Goal: Task Accomplishment & Management: Complete application form

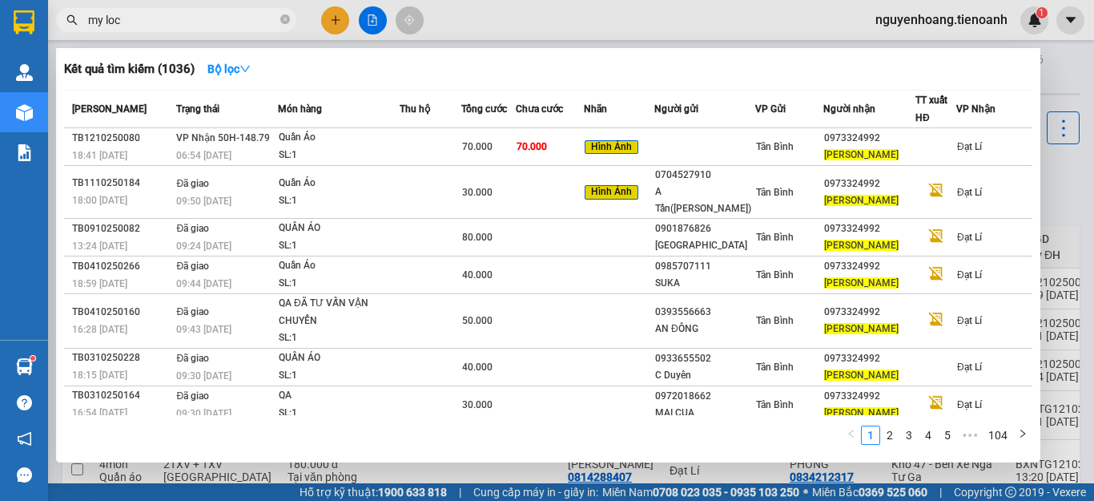
click at [235, 18] on input "my loc" at bounding box center [182, 20] width 189 height 18
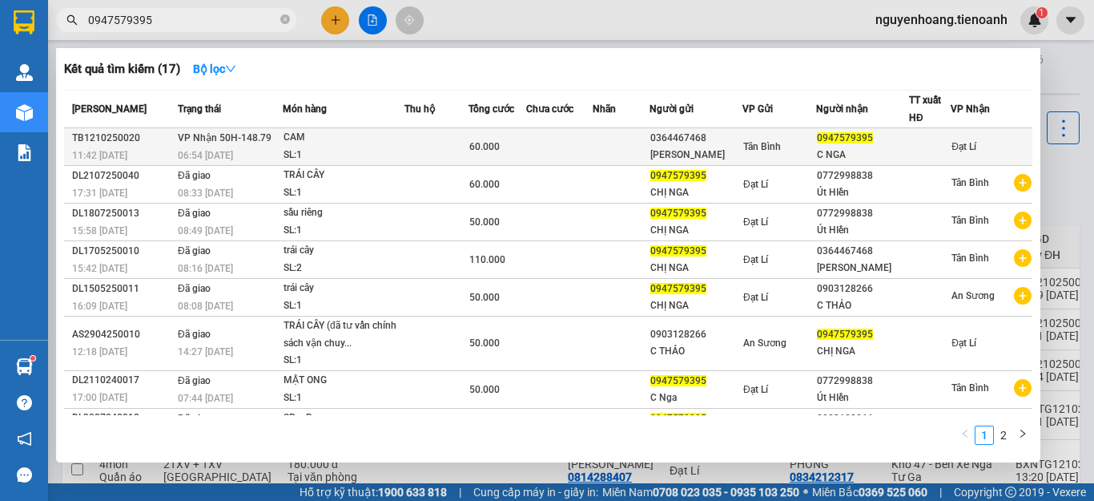
type input "0947579395"
click at [565, 135] on td at bounding box center [559, 147] width 66 height 38
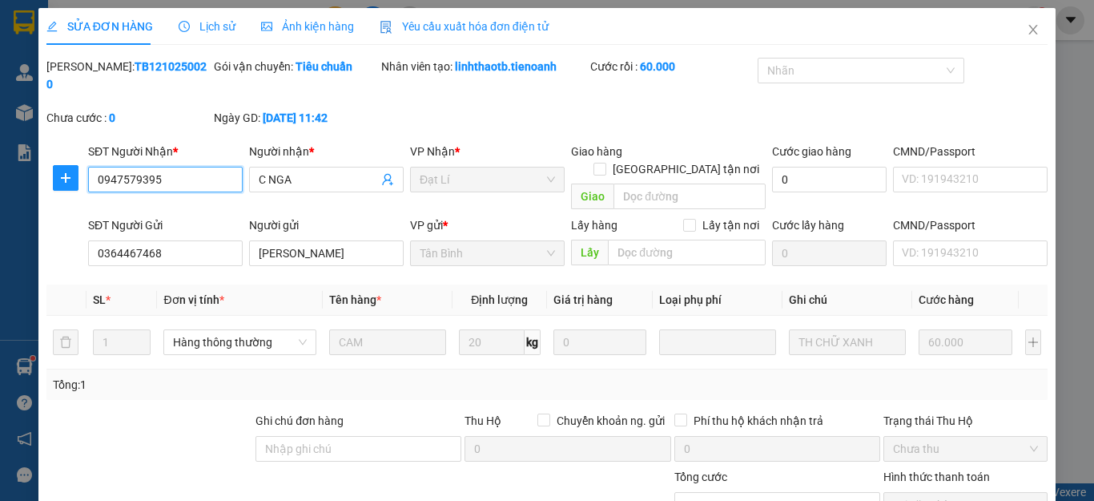
type input "0947579395"
type input "C NGA"
type input "0364467468"
type input "[PERSON_NAME]"
type input "0"
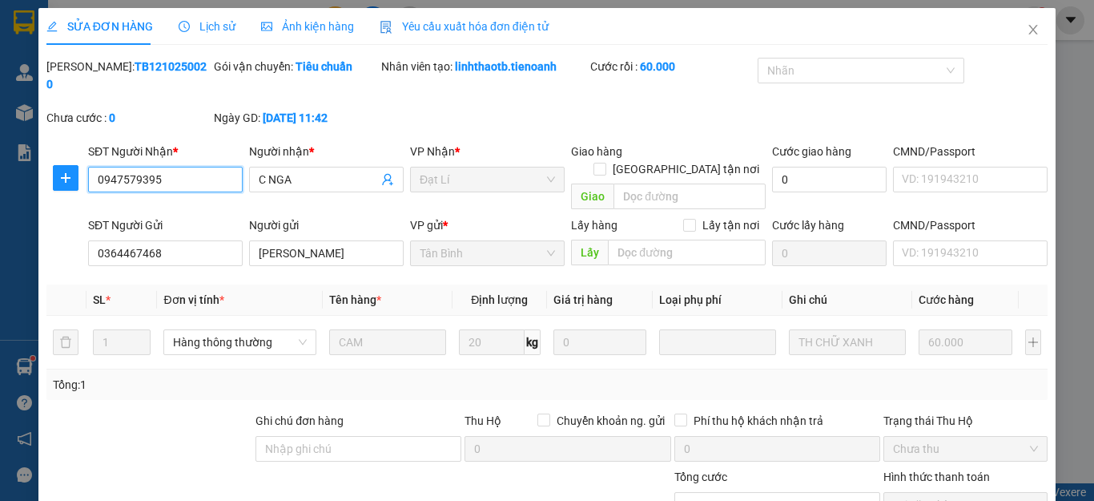
type input "60.000"
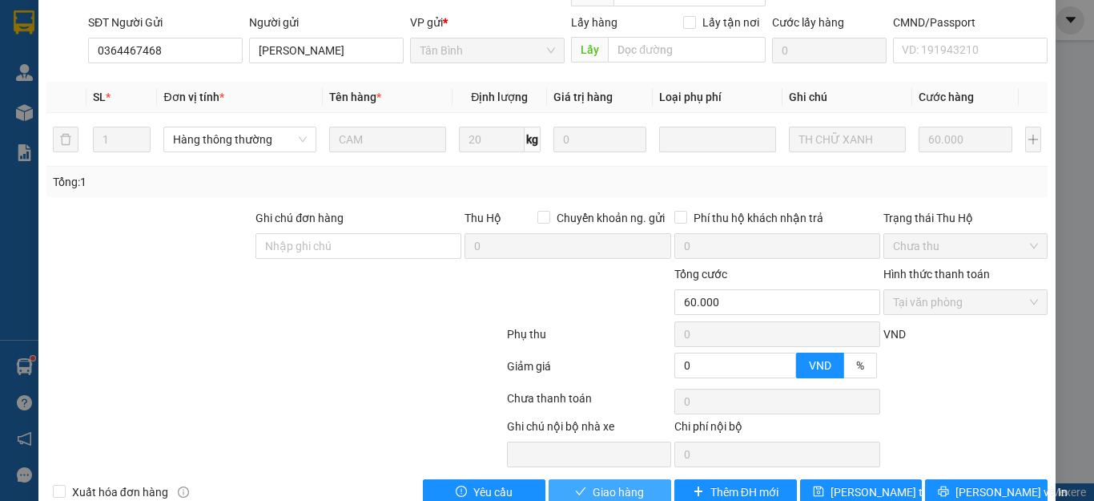
click at [612, 483] on span "Giao hàng" at bounding box center [618, 492] width 51 height 18
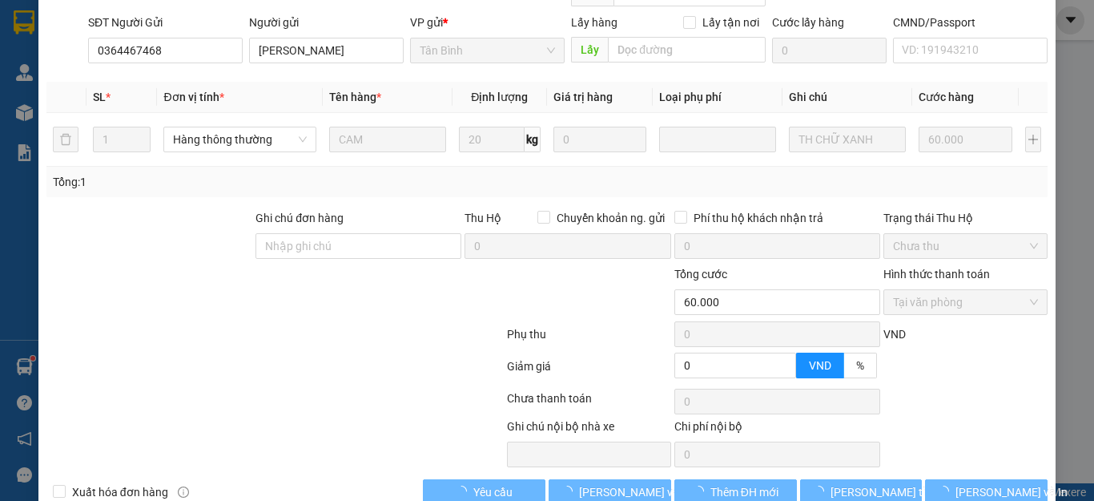
click at [221, 385] on div at bounding box center [275, 401] width 461 height 32
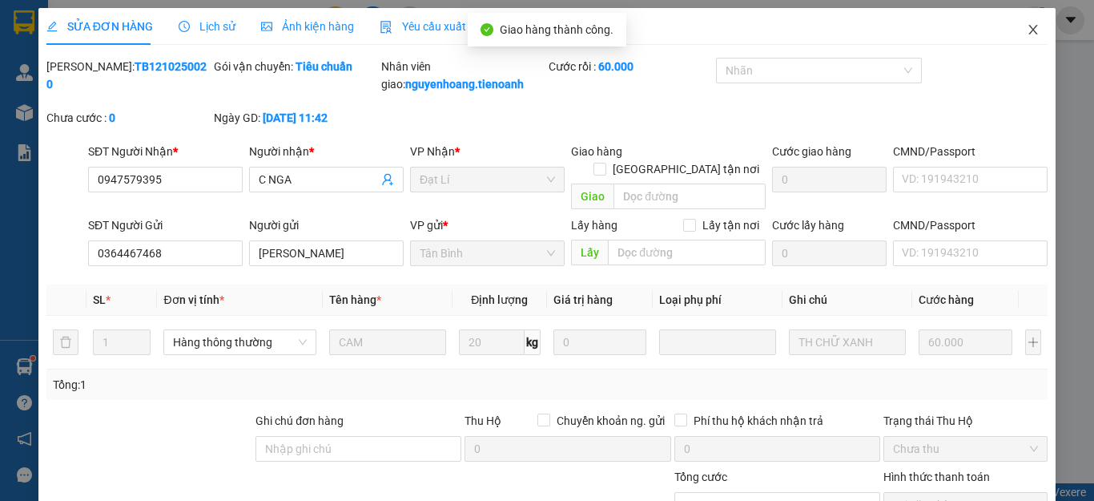
click at [1027, 34] on icon "close" at bounding box center [1033, 29] width 13 height 13
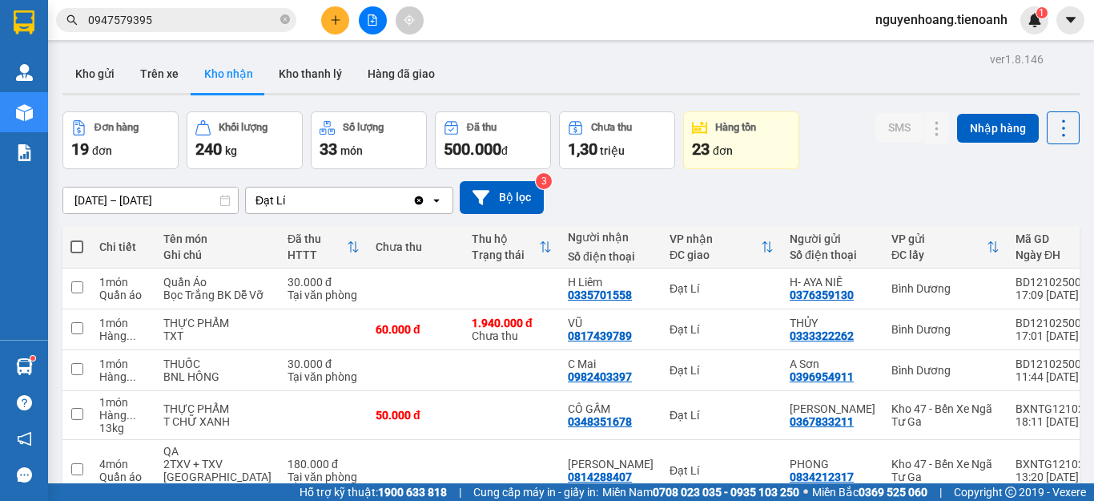
click at [903, 179] on div "[DATE] – [DATE] Press the down arrow key to interact with the calendar and sele…" at bounding box center [570, 197] width 1017 height 57
click at [285, 22] on icon "close-circle" at bounding box center [285, 19] width 10 height 10
click at [240, 17] on input "text" at bounding box center [182, 20] width 189 height 18
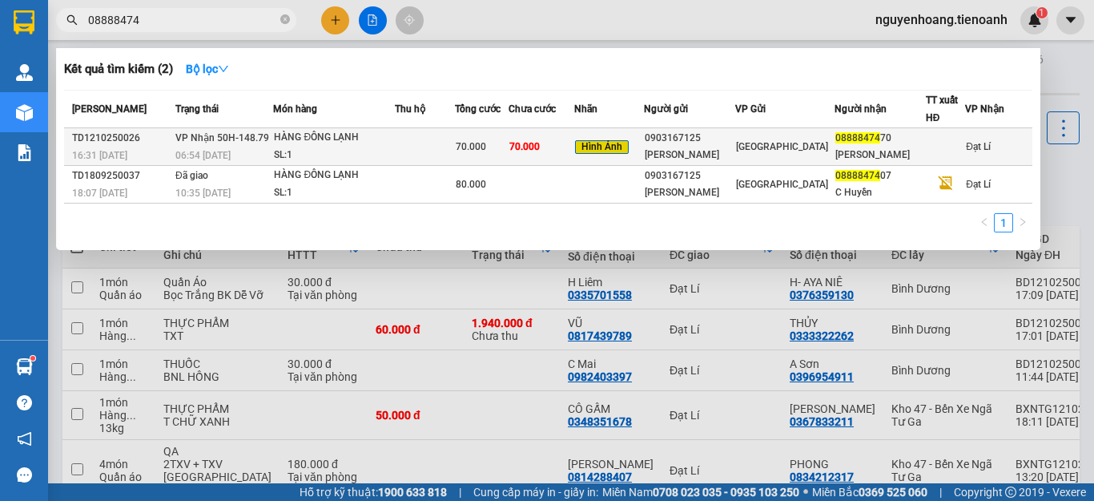
type input "08888474"
click at [843, 143] on span "08888474" at bounding box center [857, 137] width 45 height 11
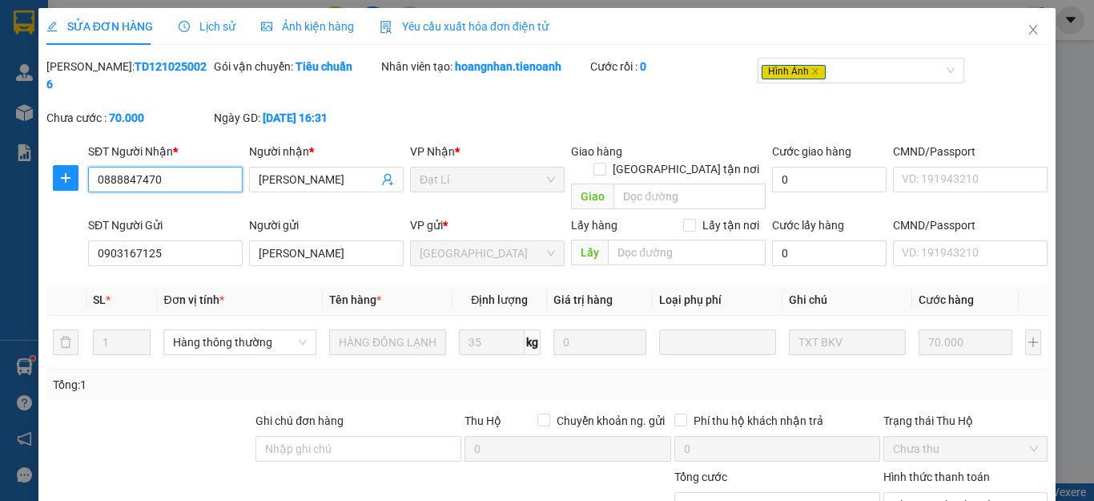
type input "0888847470"
type input "[PERSON_NAME]"
type input "0903167125"
type input "[PERSON_NAME]"
type input "0"
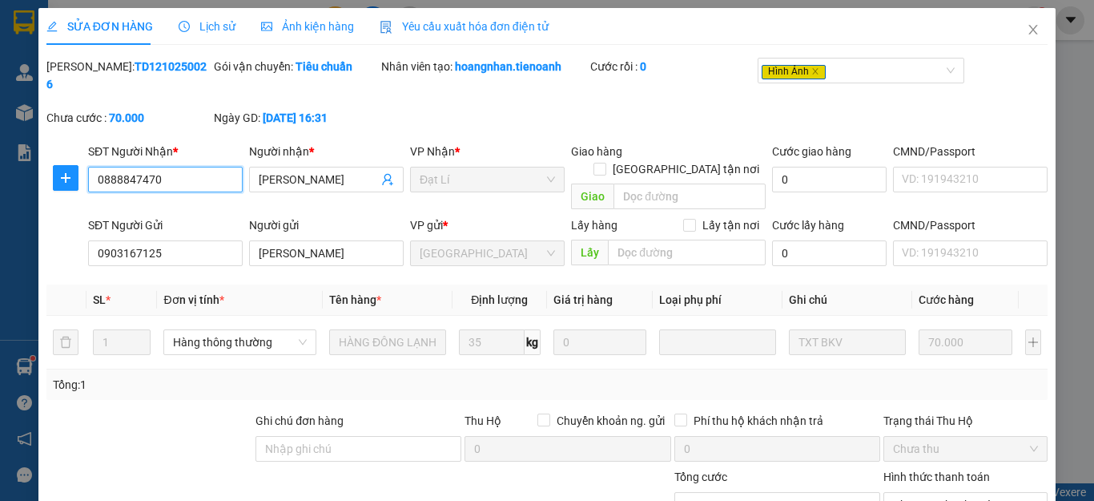
type input "70.000"
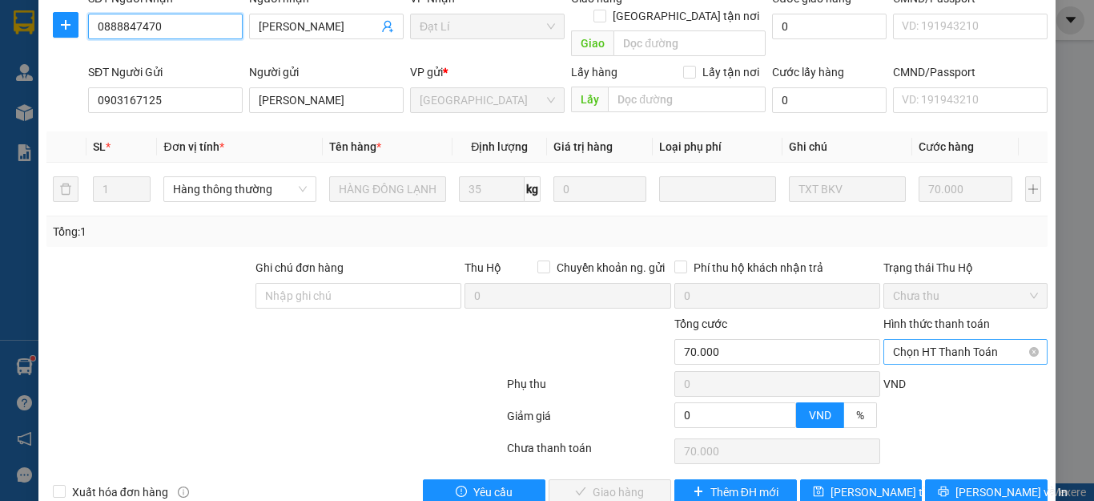
click at [962, 340] on span "Chọn HT Thanh Toán" at bounding box center [965, 352] width 145 height 24
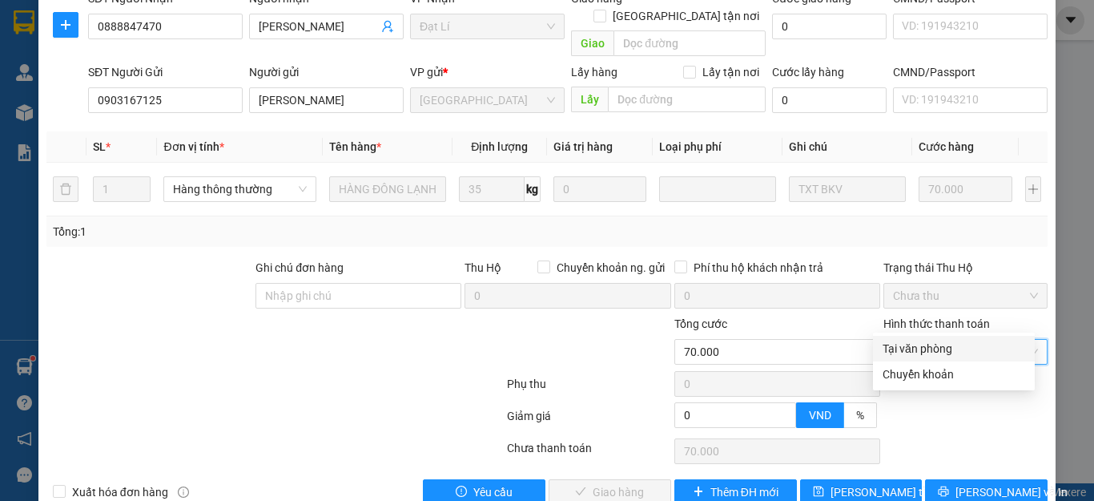
click at [947, 348] on div "Tại văn phòng" at bounding box center [954, 349] width 143 height 18
type input "0"
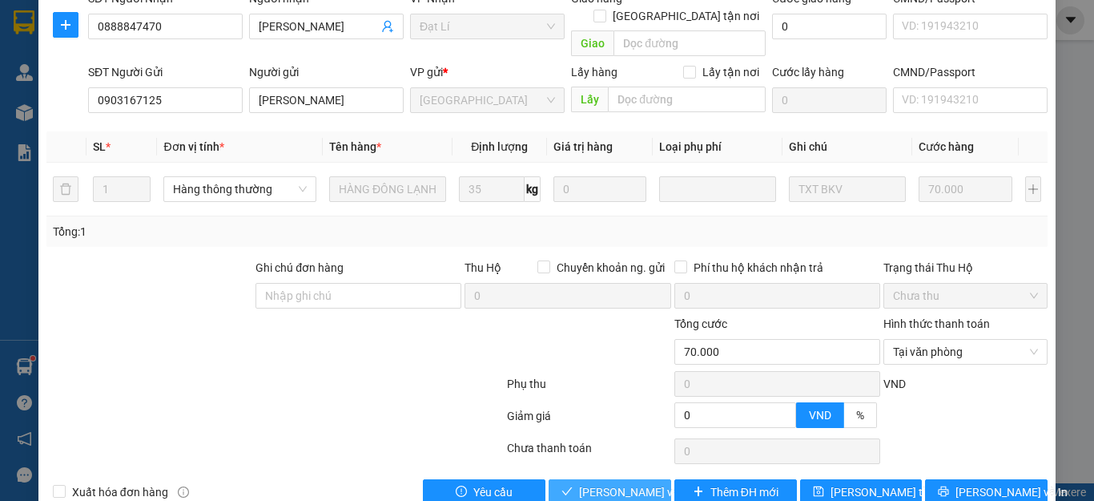
click at [579, 483] on span "[PERSON_NAME] và Giao hàng" at bounding box center [656, 492] width 154 height 18
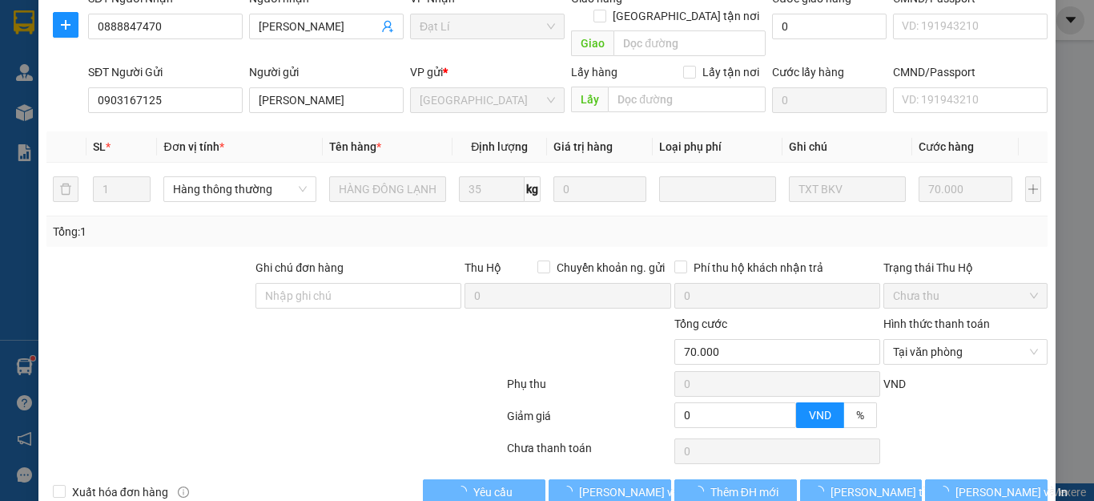
click at [215, 435] on div at bounding box center [275, 451] width 461 height 32
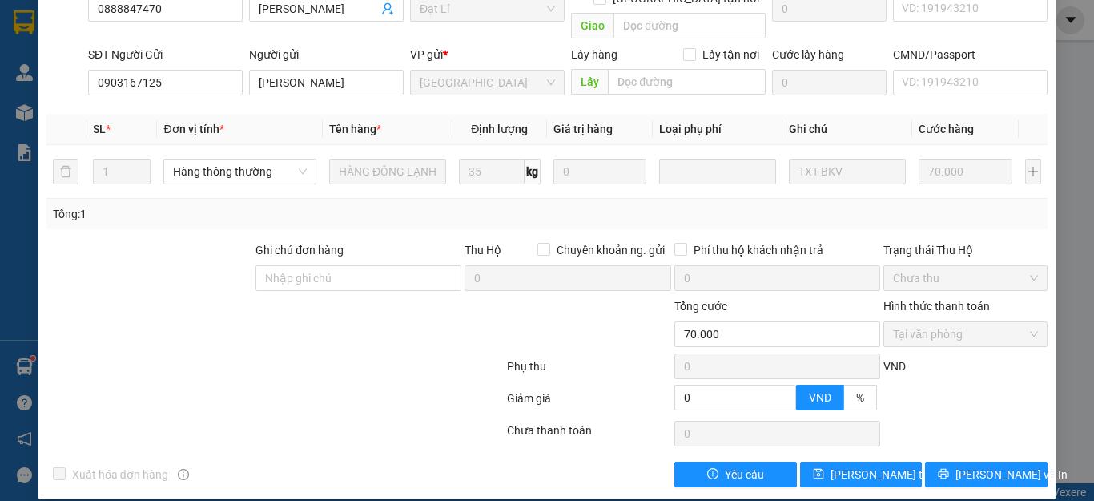
scroll to position [0, 0]
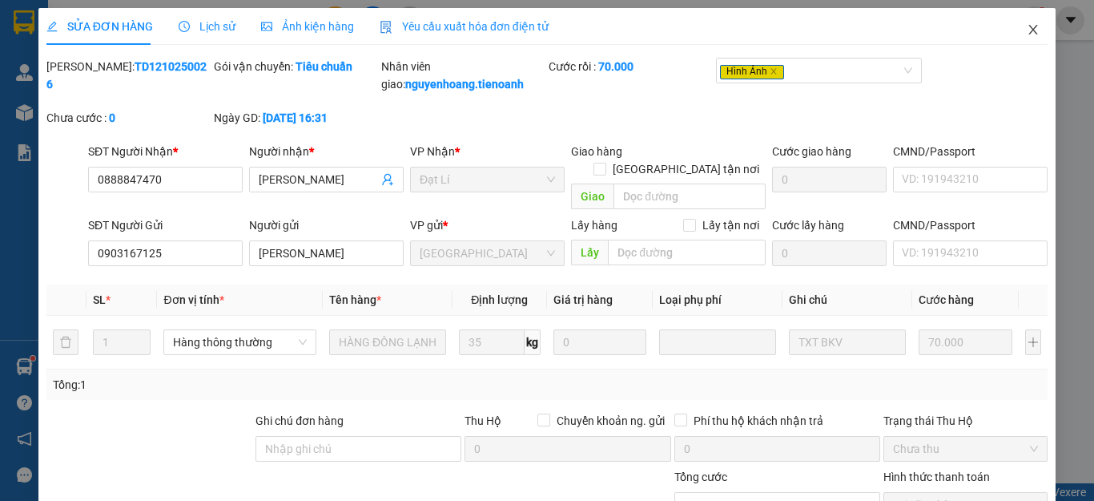
click at [1027, 27] on icon "close" at bounding box center [1033, 29] width 13 height 13
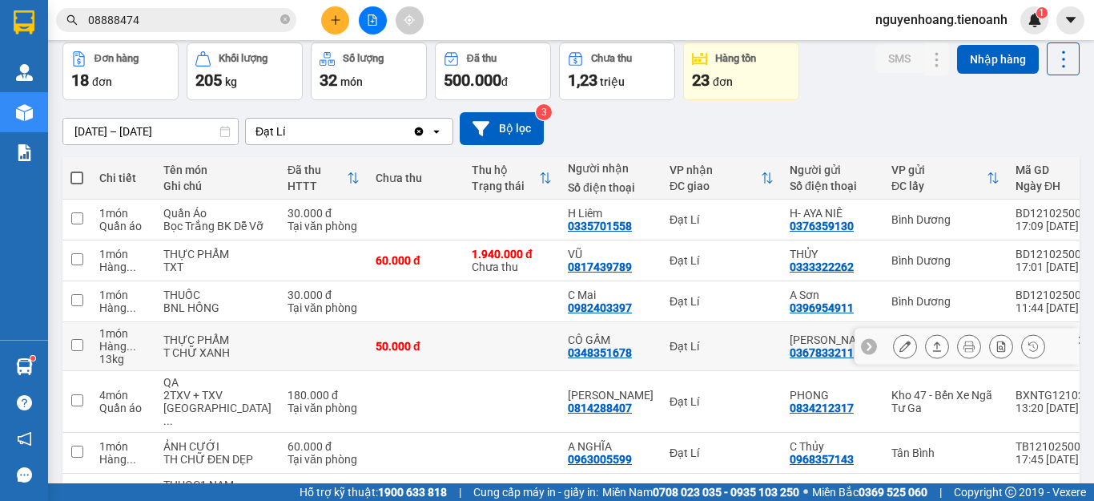
scroll to position [229, 0]
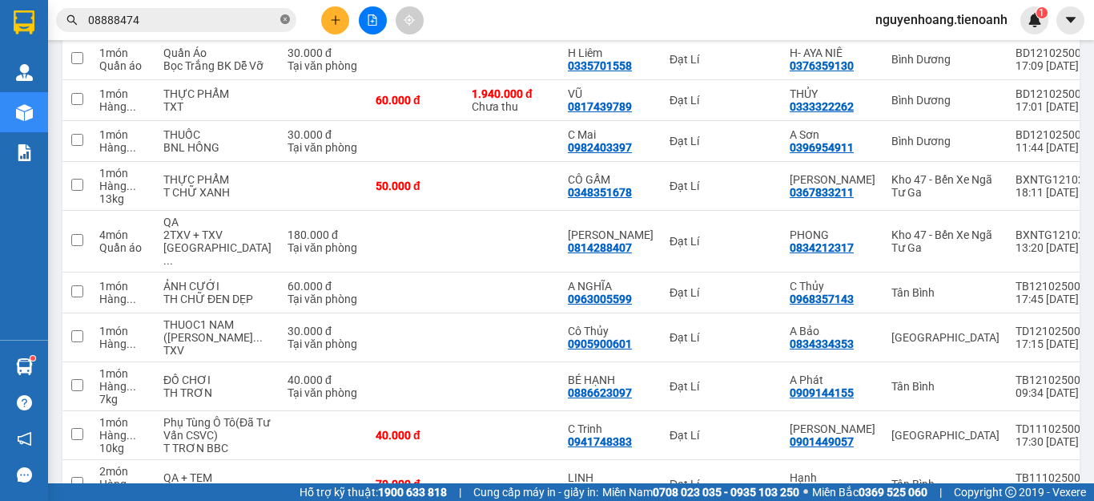
click at [285, 19] on icon "close-circle" at bounding box center [285, 19] width 10 height 10
click at [233, 25] on input "text" at bounding box center [182, 20] width 189 height 18
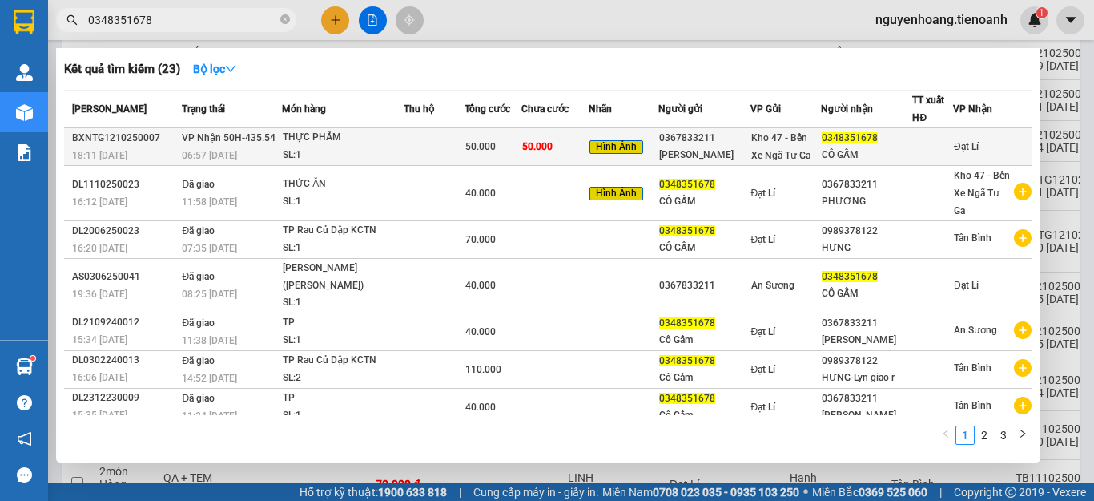
type input "0348351678"
click at [679, 146] on div "0367833211" at bounding box center [704, 138] width 90 height 17
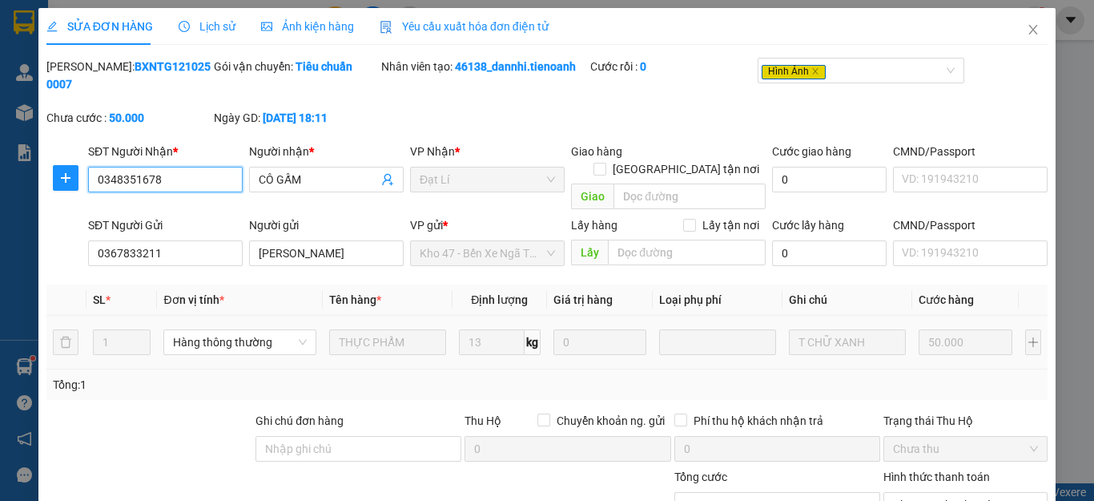
type input "0348351678"
type input "CÔ GẤM"
type input "0367833211"
type input "[PERSON_NAME]"
type input "0"
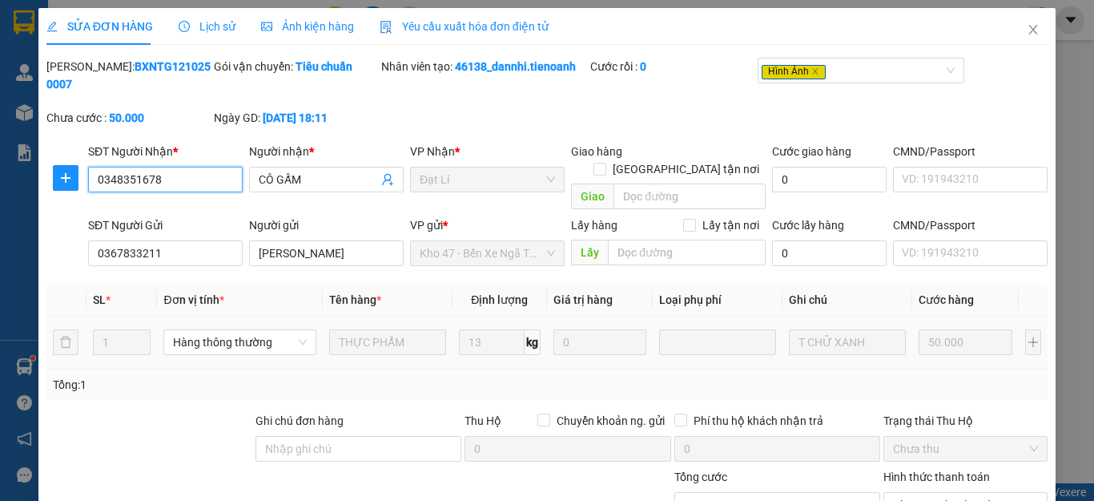
type input "50.000"
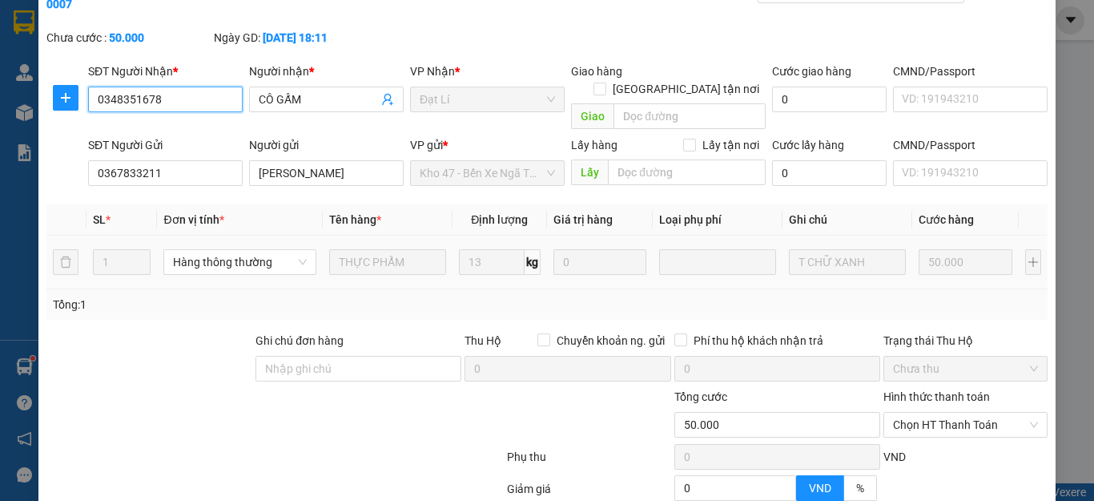
scroll to position [153, 0]
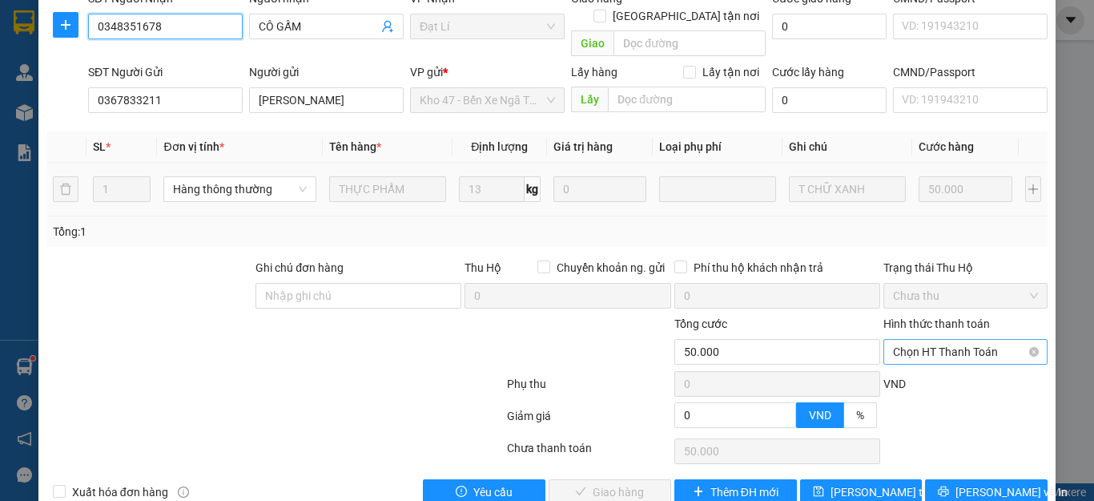
click at [953, 340] on span "Chọn HT Thanh Toán" at bounding box center [965, 352] width 145 height 24
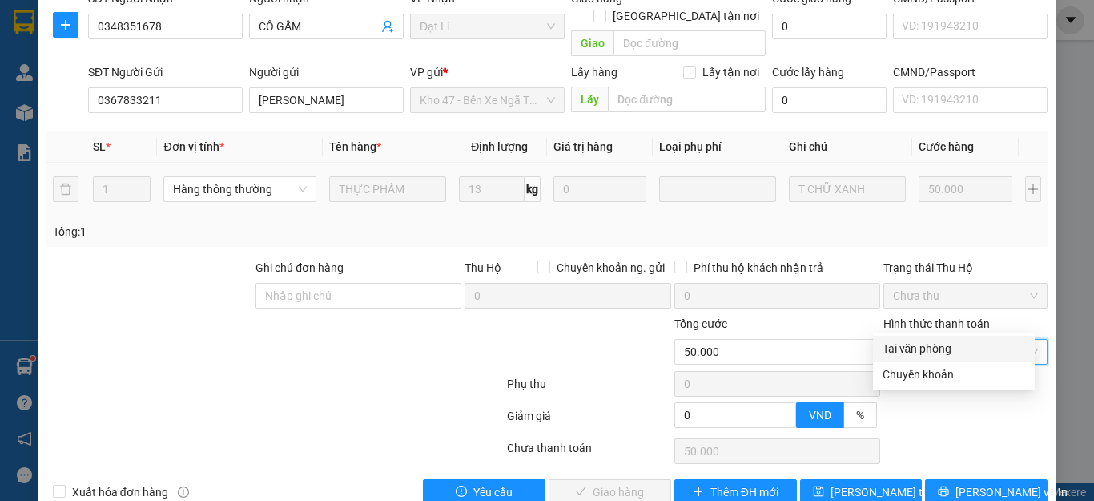
click at [937, 343] on div "Tại văn phòng" at bounding box center [954, 349] width 143 height 18
type input "0"
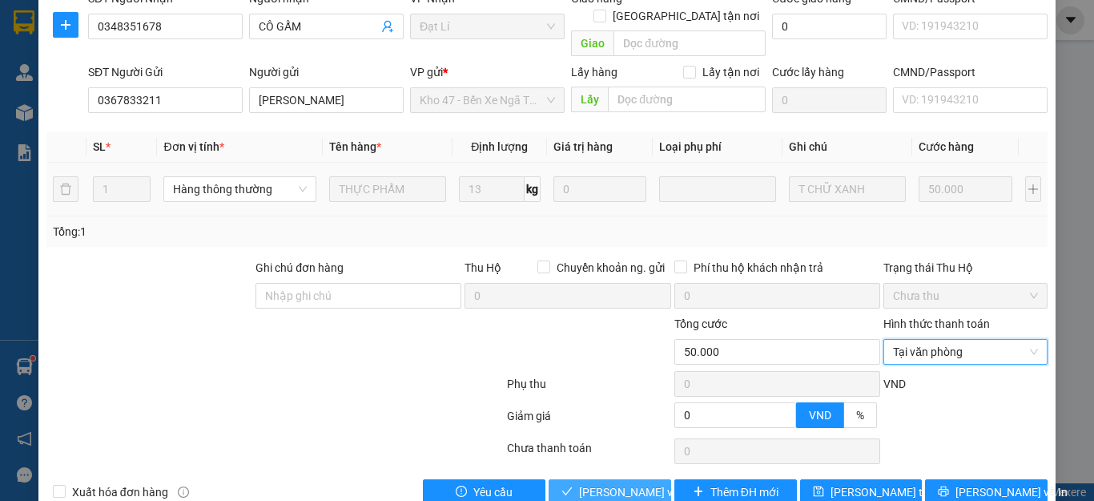
click at [639, 479] on button "[PERSON_NAME] và Giao hàng" at bounding box center [610, 492] width 123 height 26
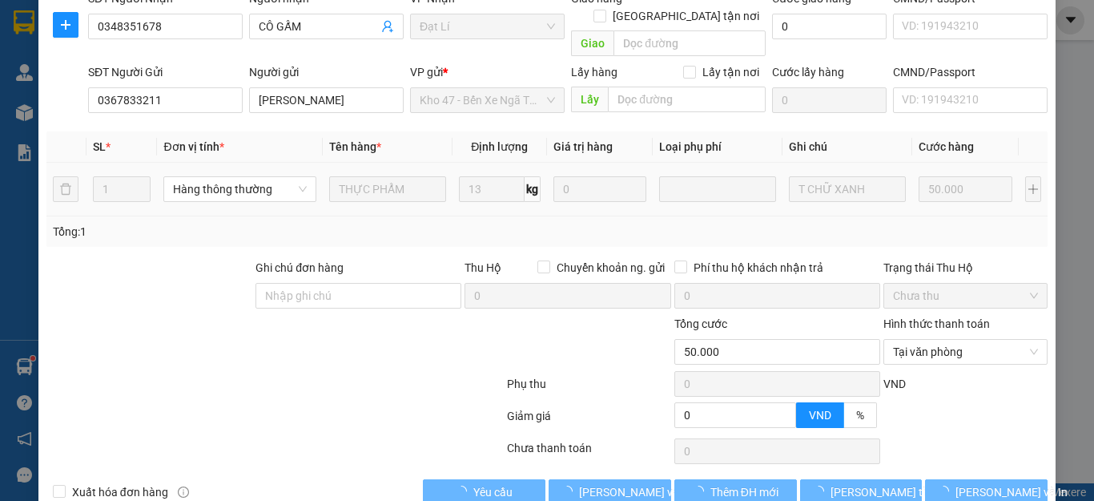
click at [470, 403] on div at bounding box center [275, 419] width 461 height 32
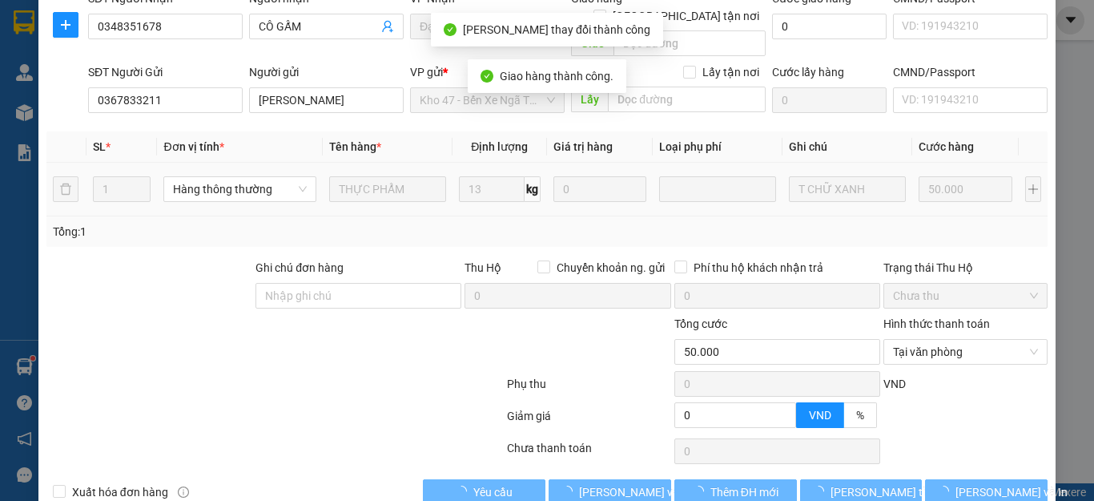
scroll to position [0, 0]
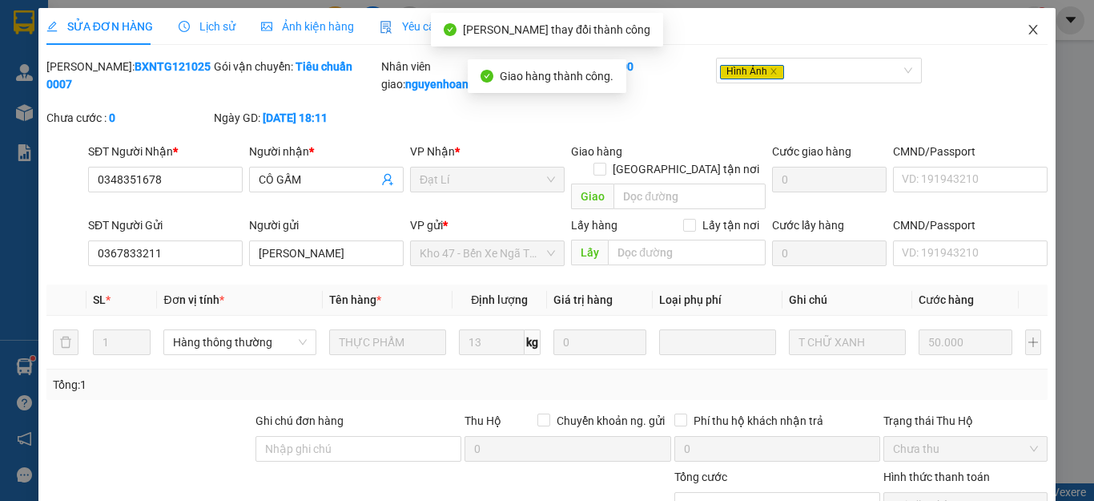
click at [1027, 27] on icon "close" at bounding box center [1033, 29] width 13 height 13
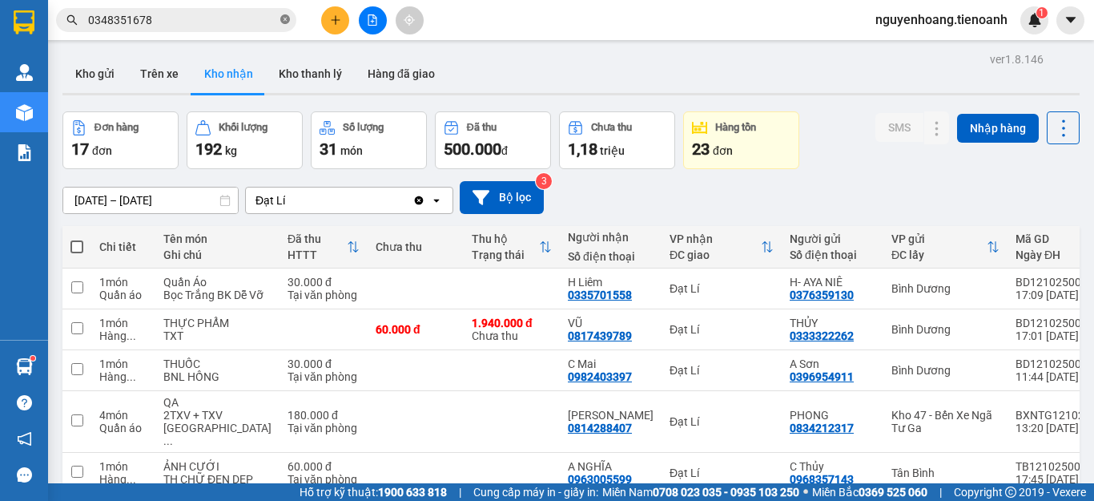
click at [288, 18] on icon "close-circle" at bounding box center [285, 19] width 10 height 10
click at [211, 31] on span at bounding box center [176, 20] width 240 height 24
click at [217, 19] on input "text" at bounding box center [182, 20] width 189 height 18
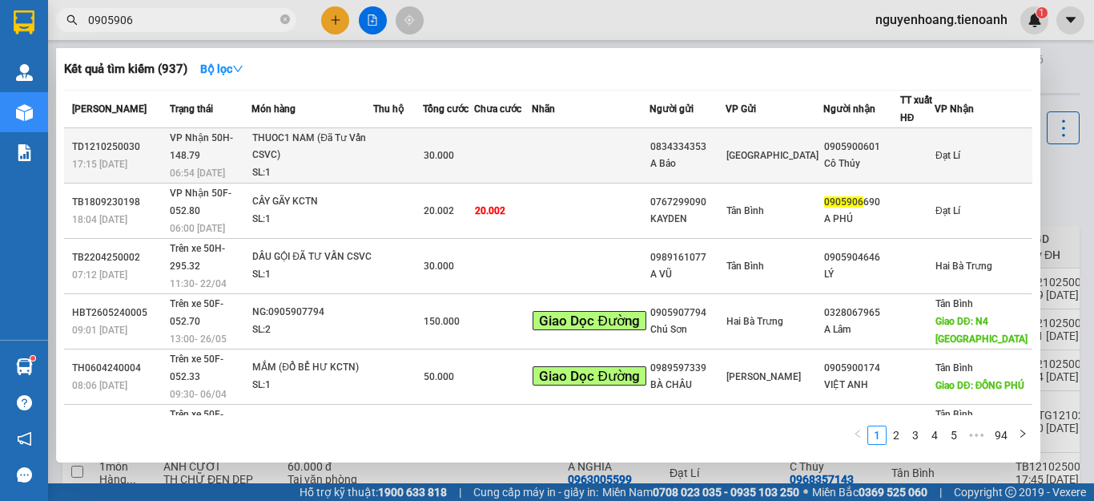
type input "0905906"
click at [647, 162] on td at bounding box center [590, 155] width 117 height 55
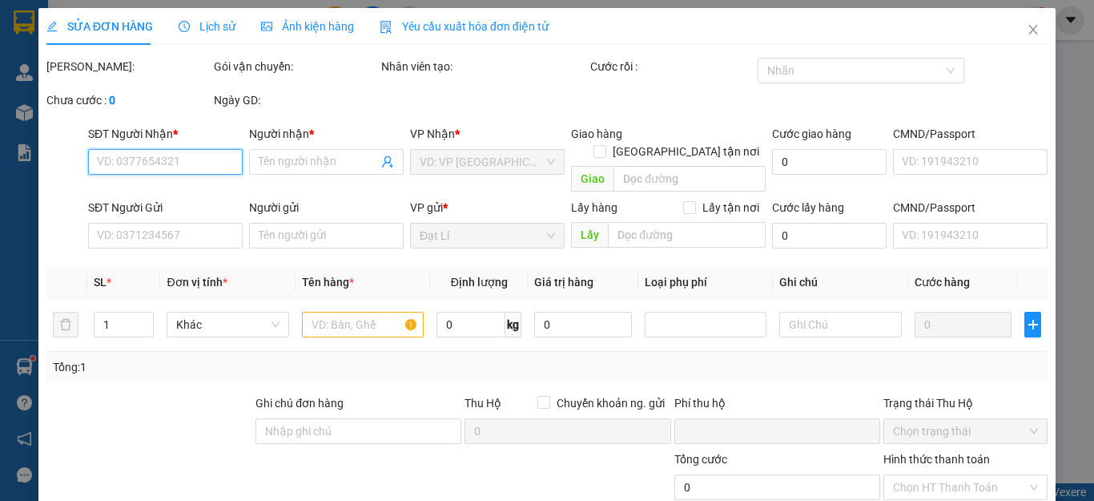
type input "0905900601"
type input "Cô Thủy"
type input "0834334353"
type input "A Bảo"
type input "0"
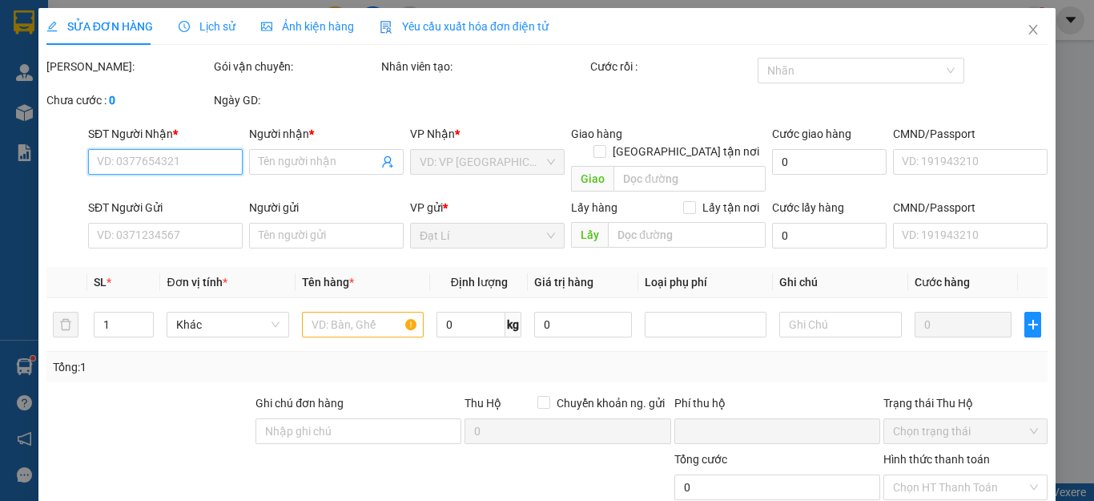
type input "30.000"
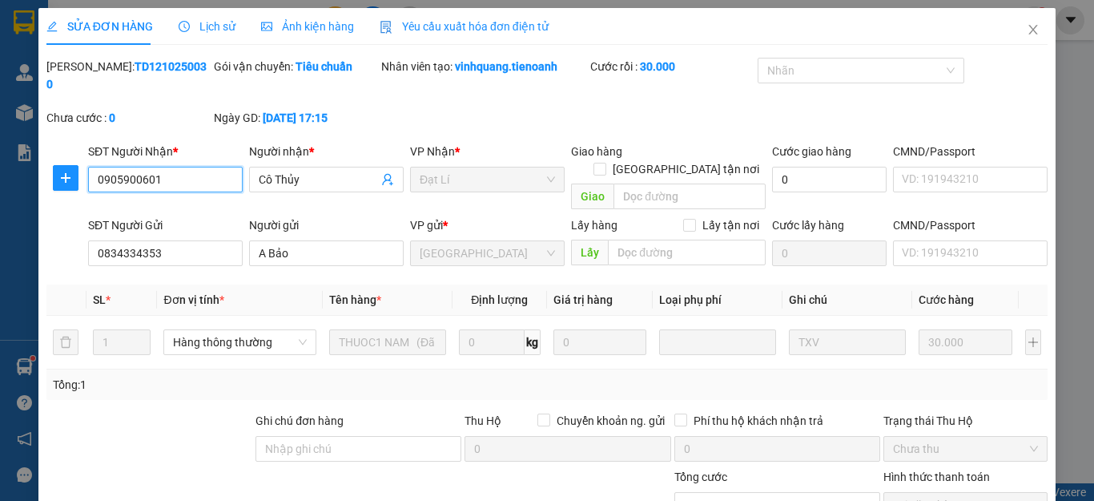
scroll to position [203, 0]
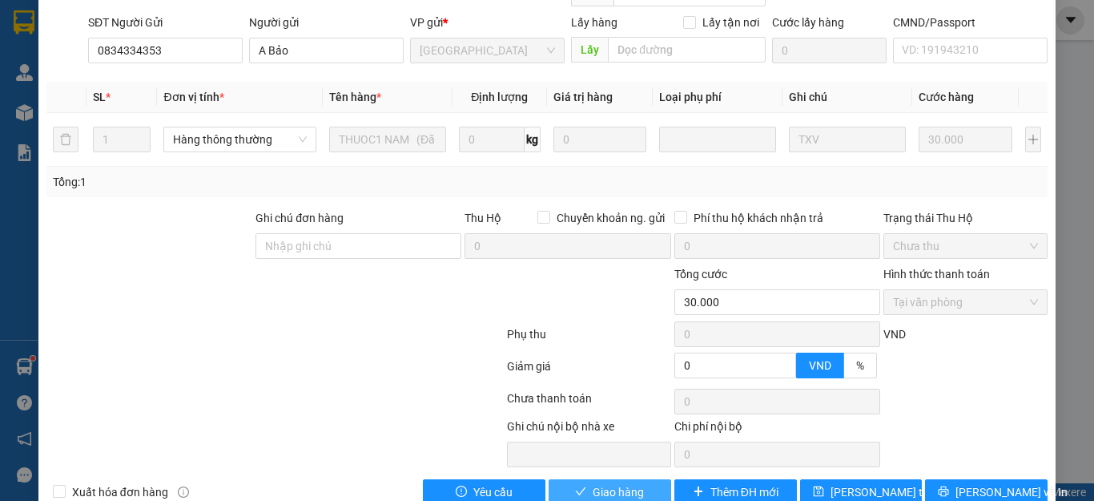
click at [605, 483] on span "Giao hàng" at bounding box center [618, 492] width 51 height 18
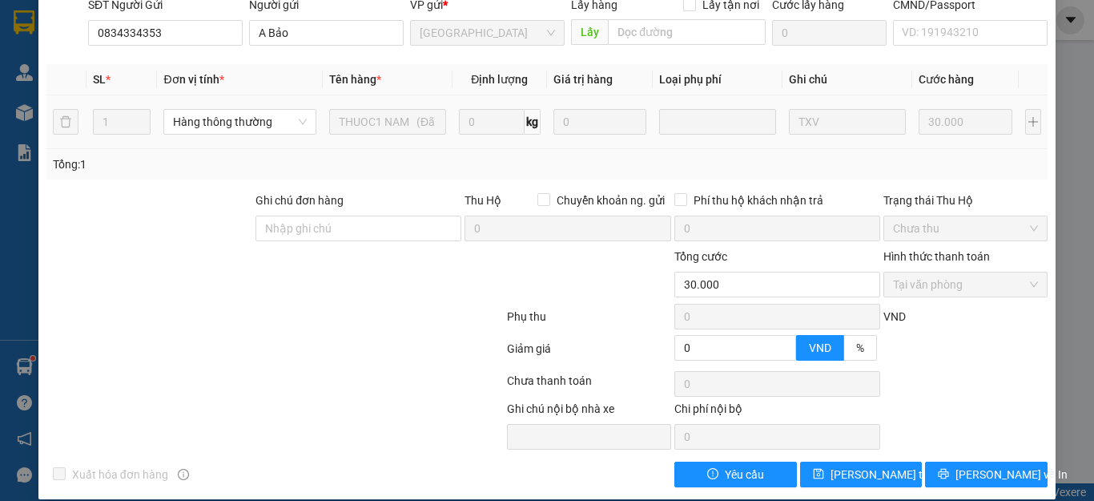
scroll to position [0, 0]
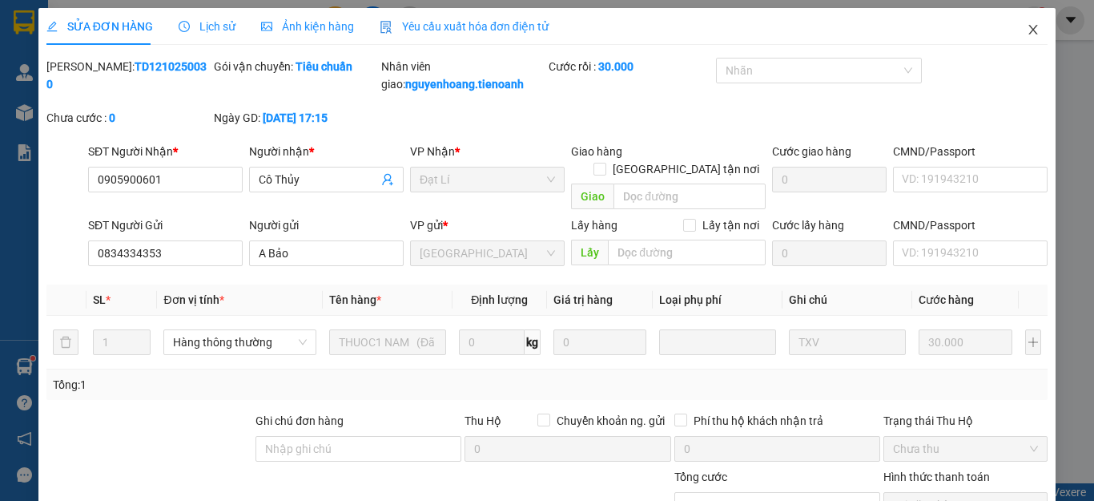
click at [1027, 30] on icon "close" at bounding box center [1033, 29] width 13 height 13
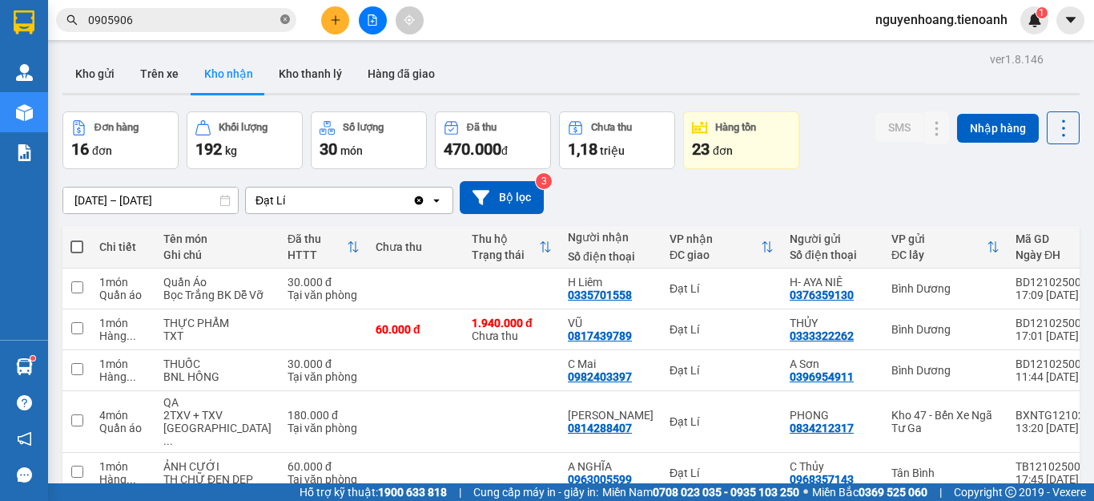
click at [288, 27] on span at bounding box center [285, 20] width 10 height 15
click at [257, 23] on input "text" at bounding box center [182, 20] width 189 height 18
